Goal: Information Seeking & Learning: Learn about a topic

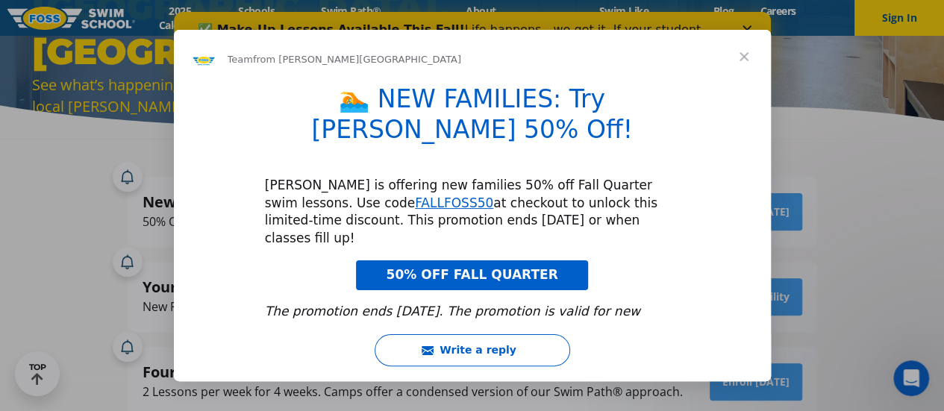
scroll to position [80, 0]
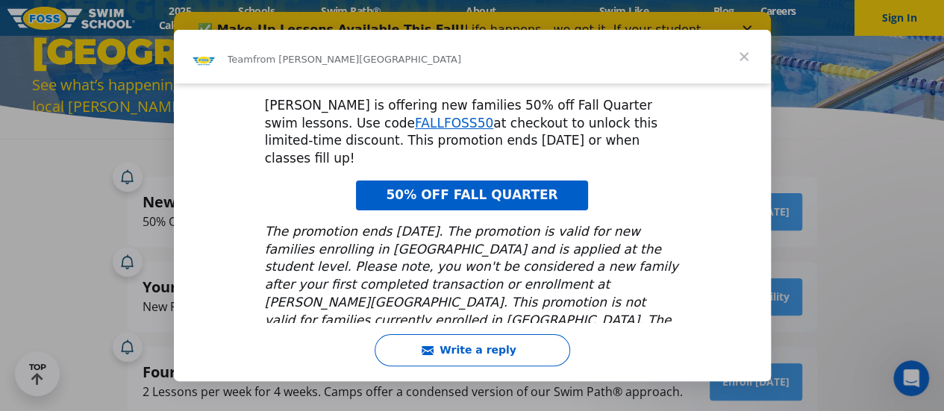
click at [746, 53] on span "Close" at bounding box center [744, 57] width 54 height 54
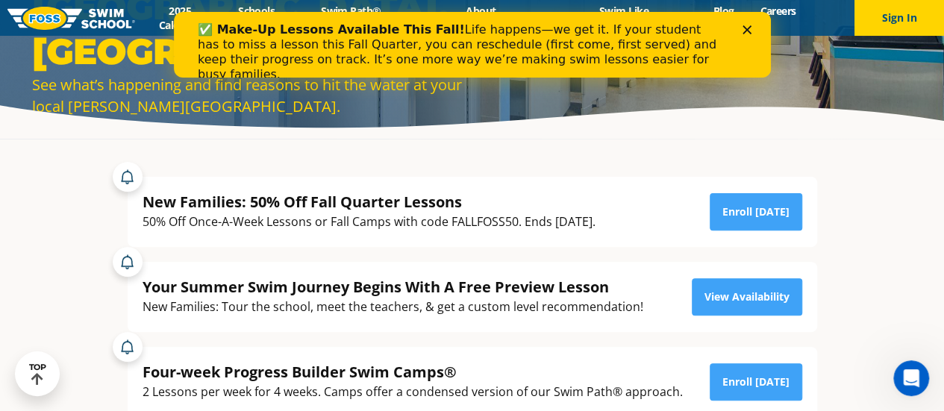
click at [747, 27] on icon "Close" at bounding box center [745, 29] width 9 height 9
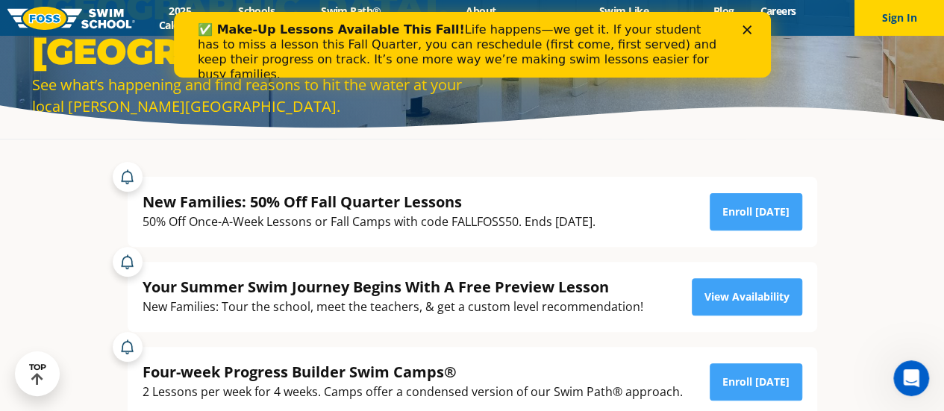
click at [739, 28] on div "✅ Make-Up Lessons Available This Fall! Life happens—we get it. If your student …" at bounding box center [471, 52] width 549 height 69
click at [744, 28] on polygon "Close" at bounding box center [745, 29] width 9 height 9
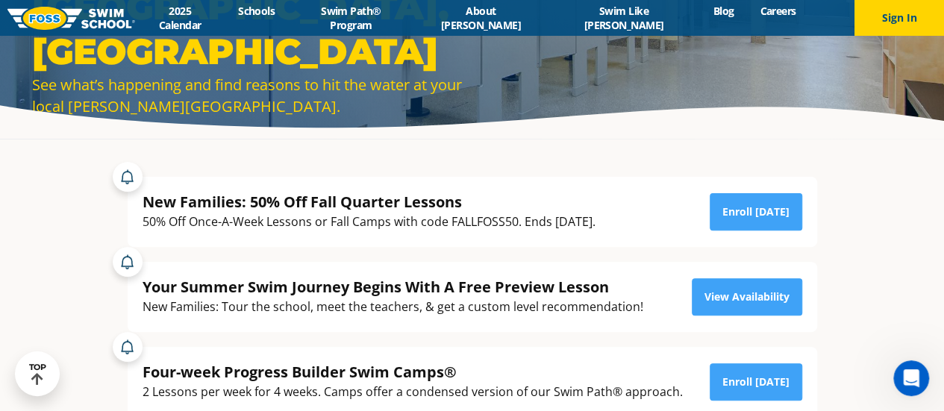
click at [113, 22] on img at bounding box center [71, 18] width 128 height 23
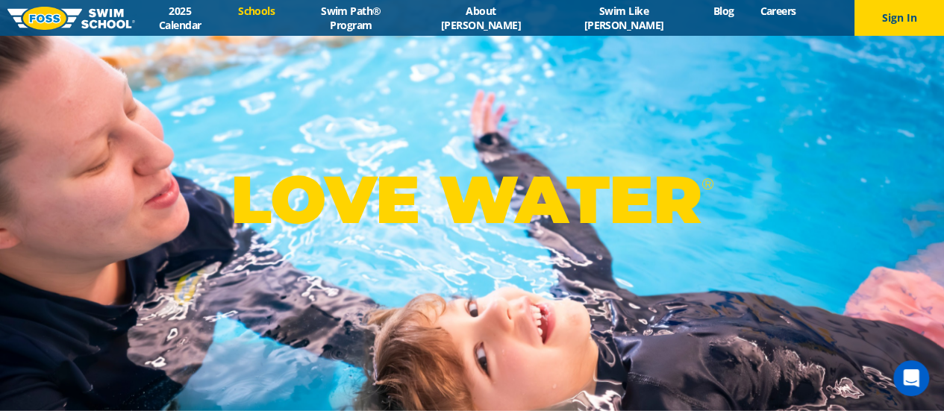
click at [288, 18] on link "Schools" at bounding box center [256, 11] width 63 height 14
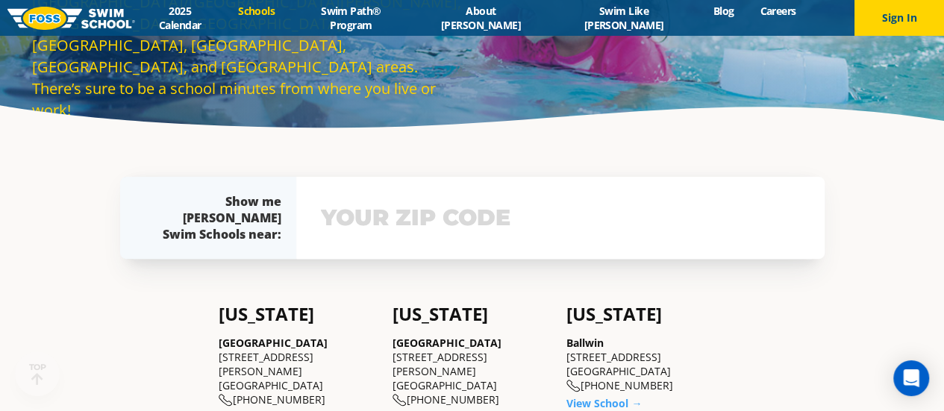
scroll to position [224, 0]
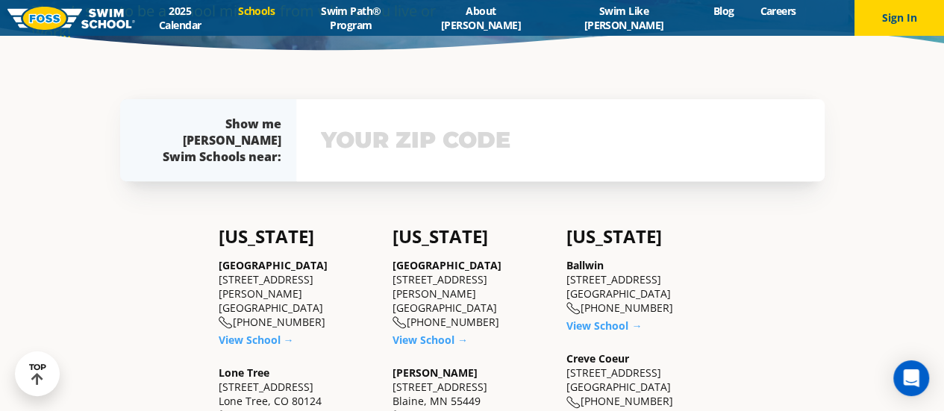
click at [348, 148] on input "text" at bounding box center [560, 140] width 486 height 43
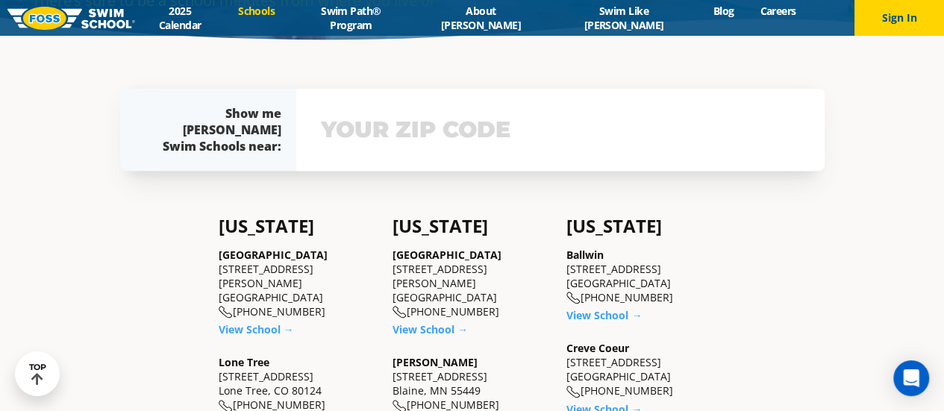
scroll to position [251, 0]
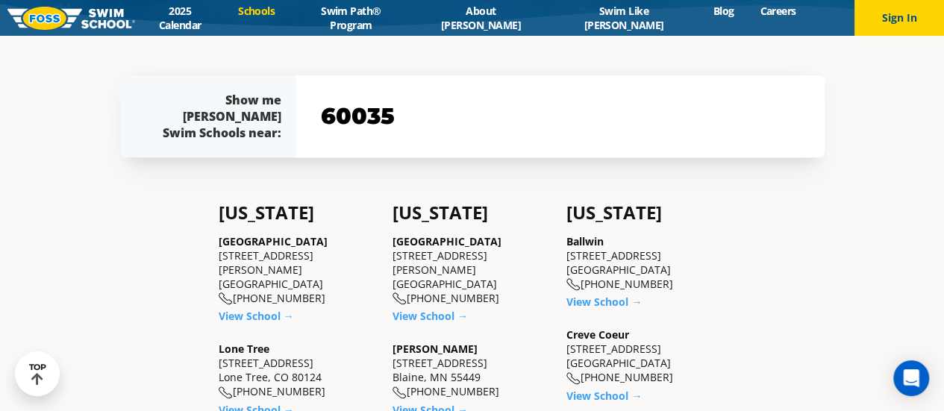
type input "60035"
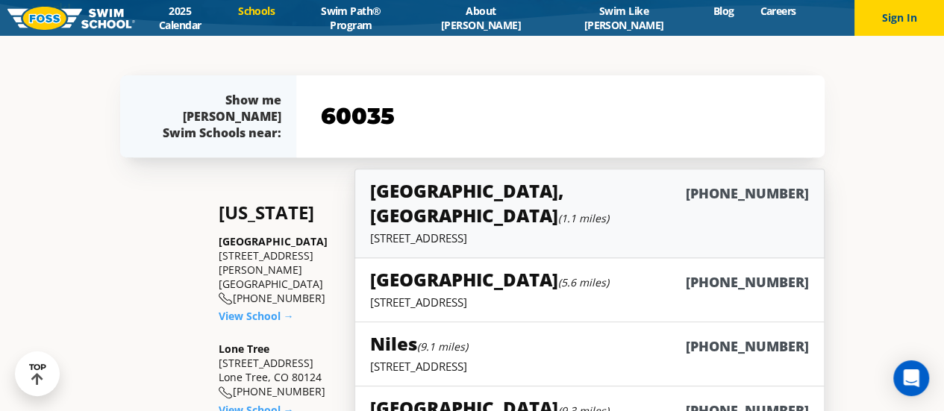
click at [472, 196] on h5 "Highland Park, IL (1.1 miles)" at bounding box center [527, 202] width 315 height 49
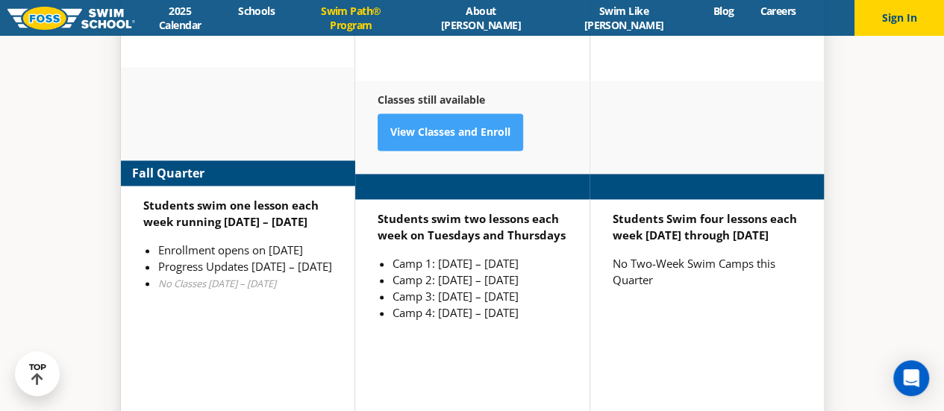
scroll to position [3825, 0]
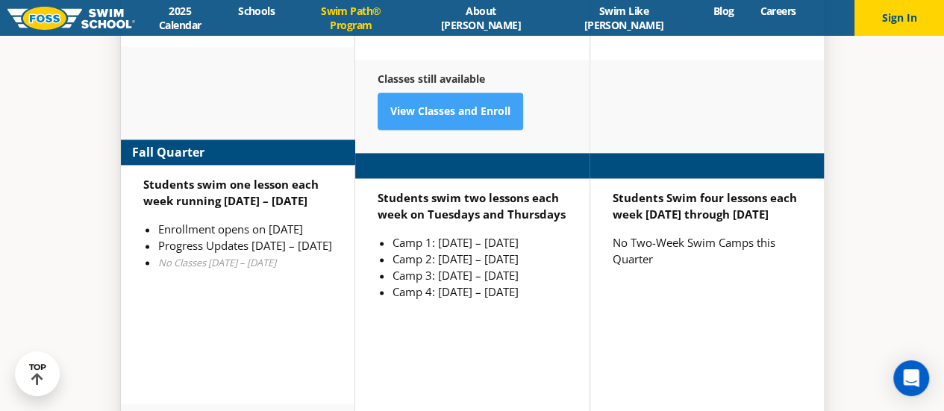
click at [389, 17] on link "Swim Path® Program" at bounding box center [351, 18] width 126 height 28
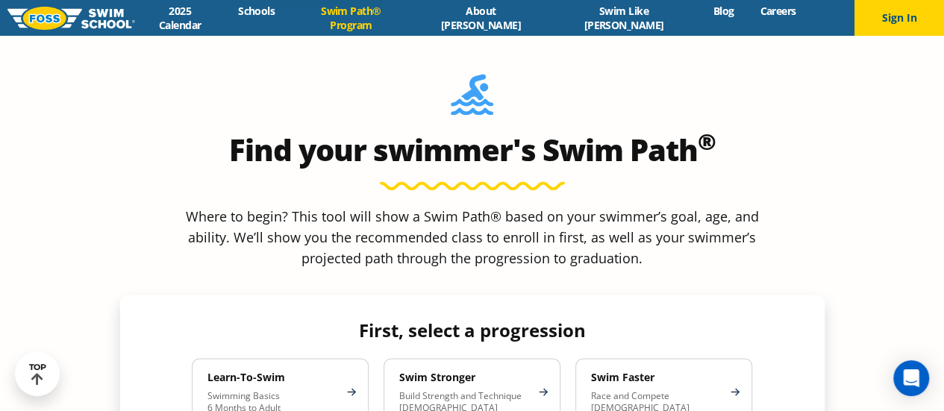
scroll to position [1268, 0]
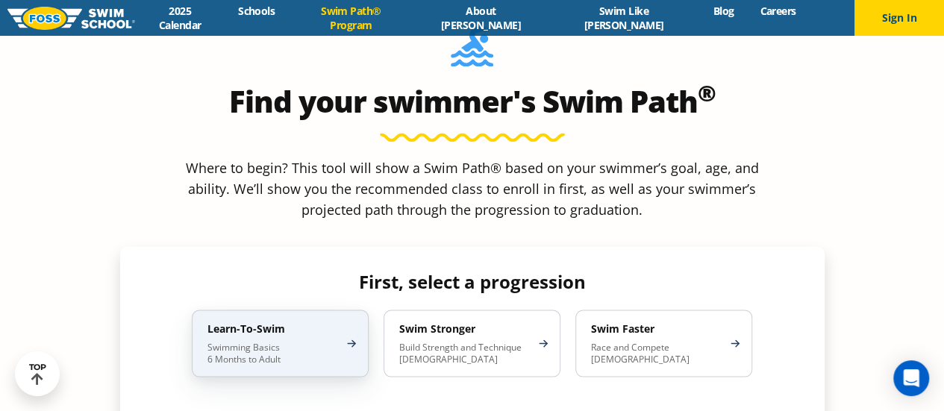
click at [236, 341] on p "Swimming Basics 6 Months to Adult" at bounding box center [272, 353] width 131 height 24
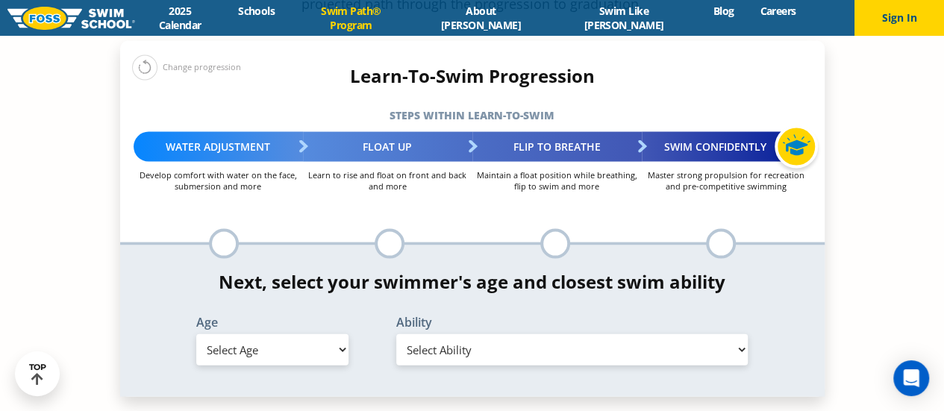
scroll to position [1492, 0]
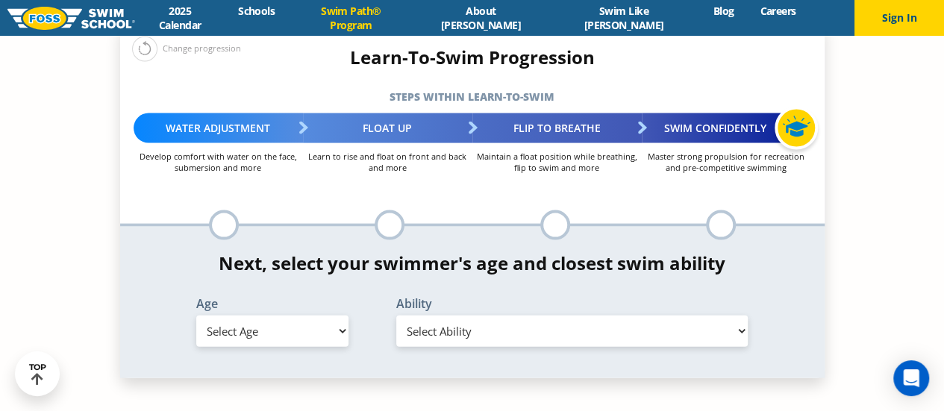
click at [342, 316] on select "Select Age [DEMOGRAPHIC_DATA] months - 1 year 1 year 2 years 3 years 4 years 5 …" at bounding box center [272, 331] width 152 height 31
select select "adult-18-years-"
click at [196, 316] on select "Select Age [DEMOGRAPHIC_DATA] months - 1 year 1 year 2 years 3 years 4 years 5 …" at bounding box center [272, 331] width 152 height 31
click at [743, 316] on select "Select Ability First in-water experience When in the water reliant on a life ja…" at bounding box center [572, 331] width 352 height 31
select select "adult-18-years--first-in-water-experience"
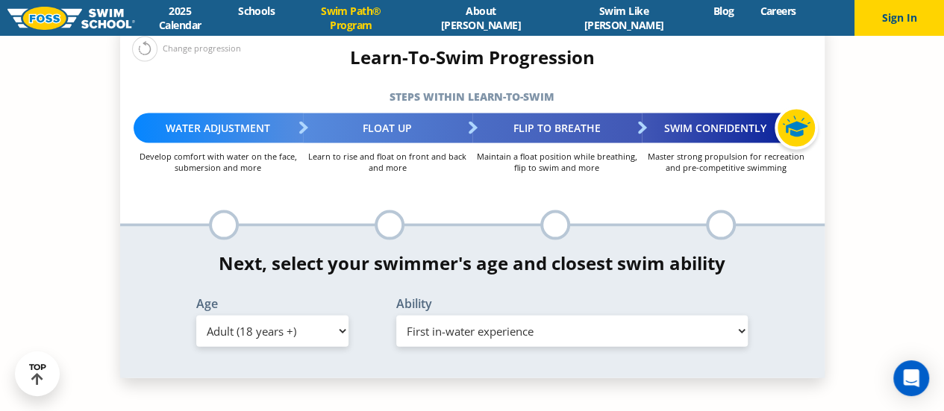
click at [396, 316] on select "Select Ability First in-water experience When in the water reliant on a life ja…" at bounding box center [572, 331] width 352 height 31
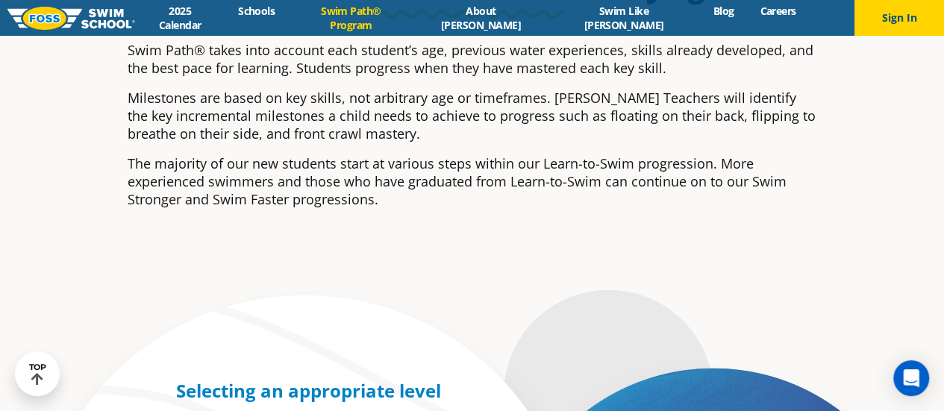
scroll to position [0, 0]
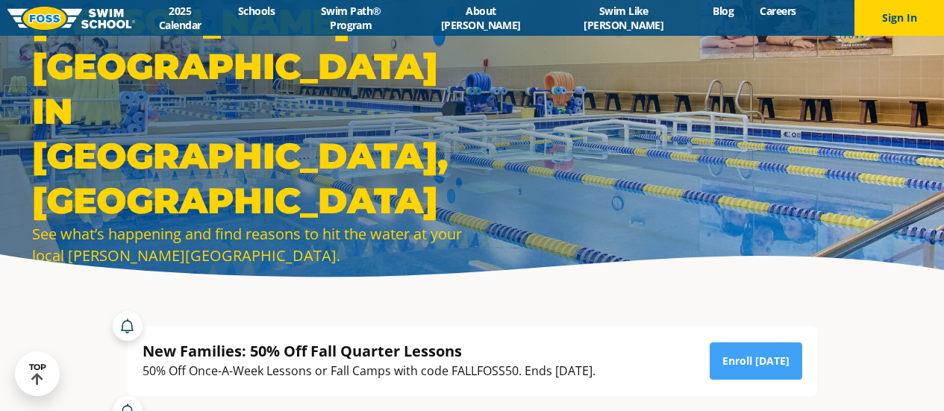
scroll to position [3825, 0]
